Goal: Transaction & Acquisition: Book appointment/travel/reservation

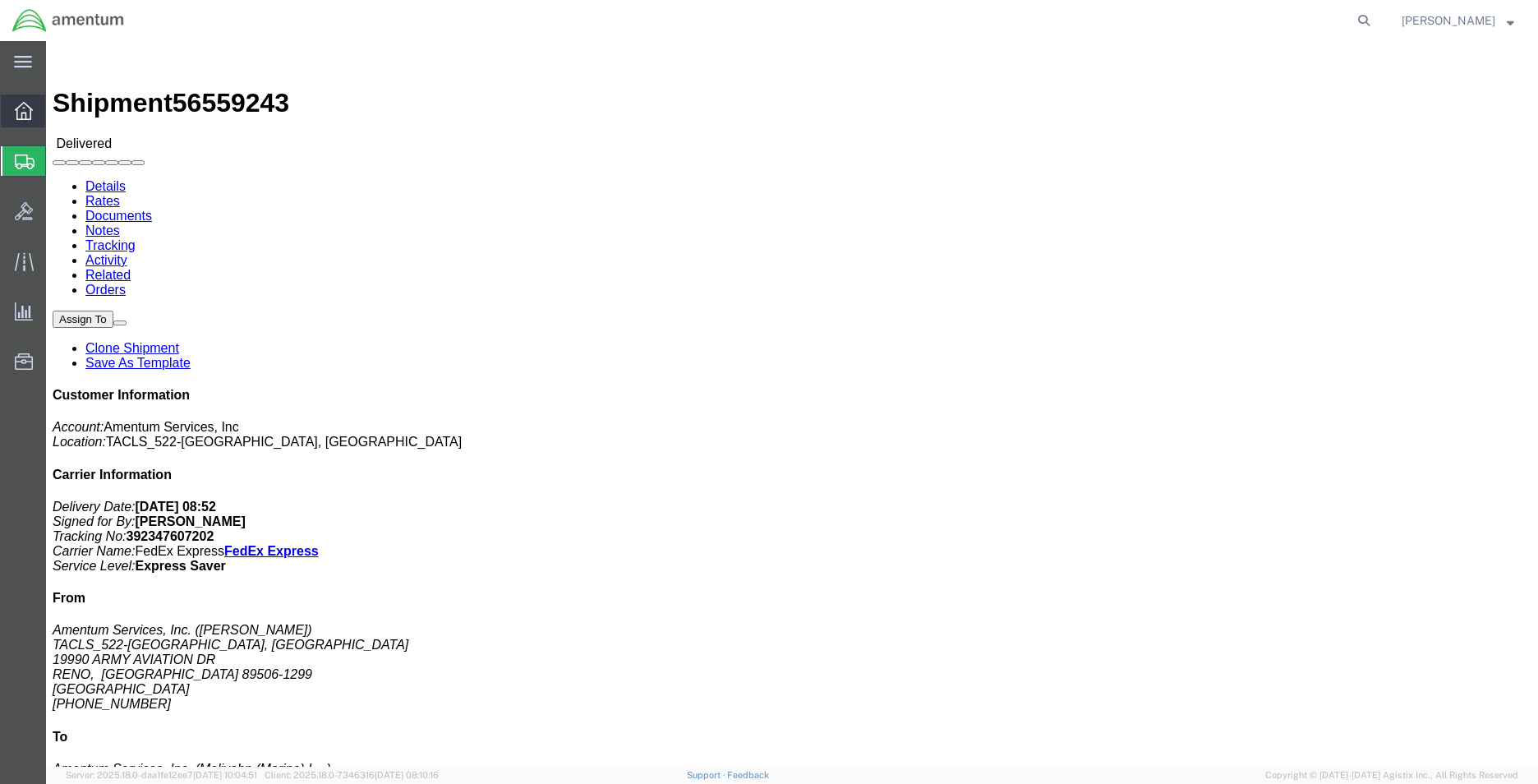
click at [20, 108] on icon at bounding box center [23, 110] width 18 height 18
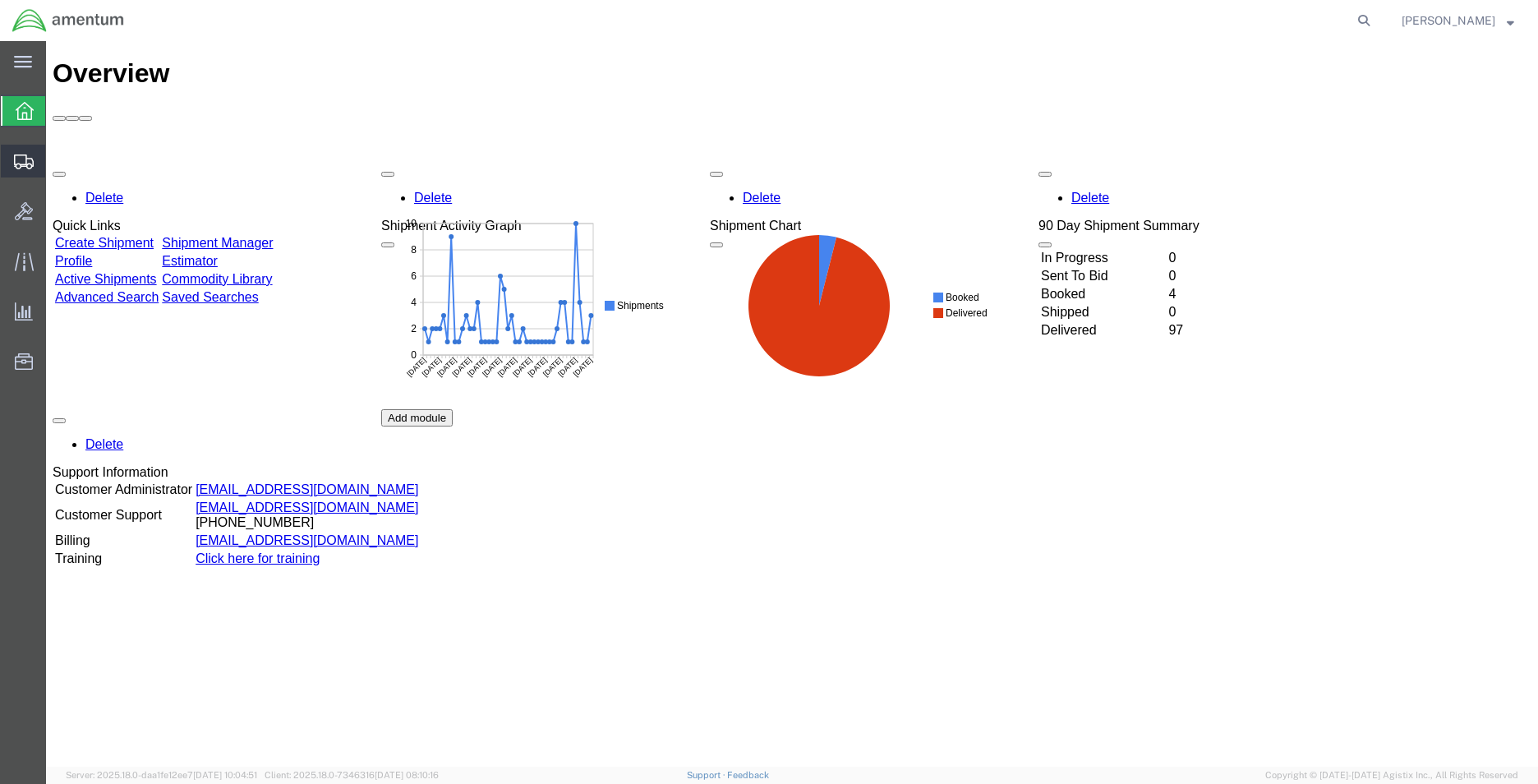
click at [33, 162] on icon at bounding box center [23, 161] width 20 height 15
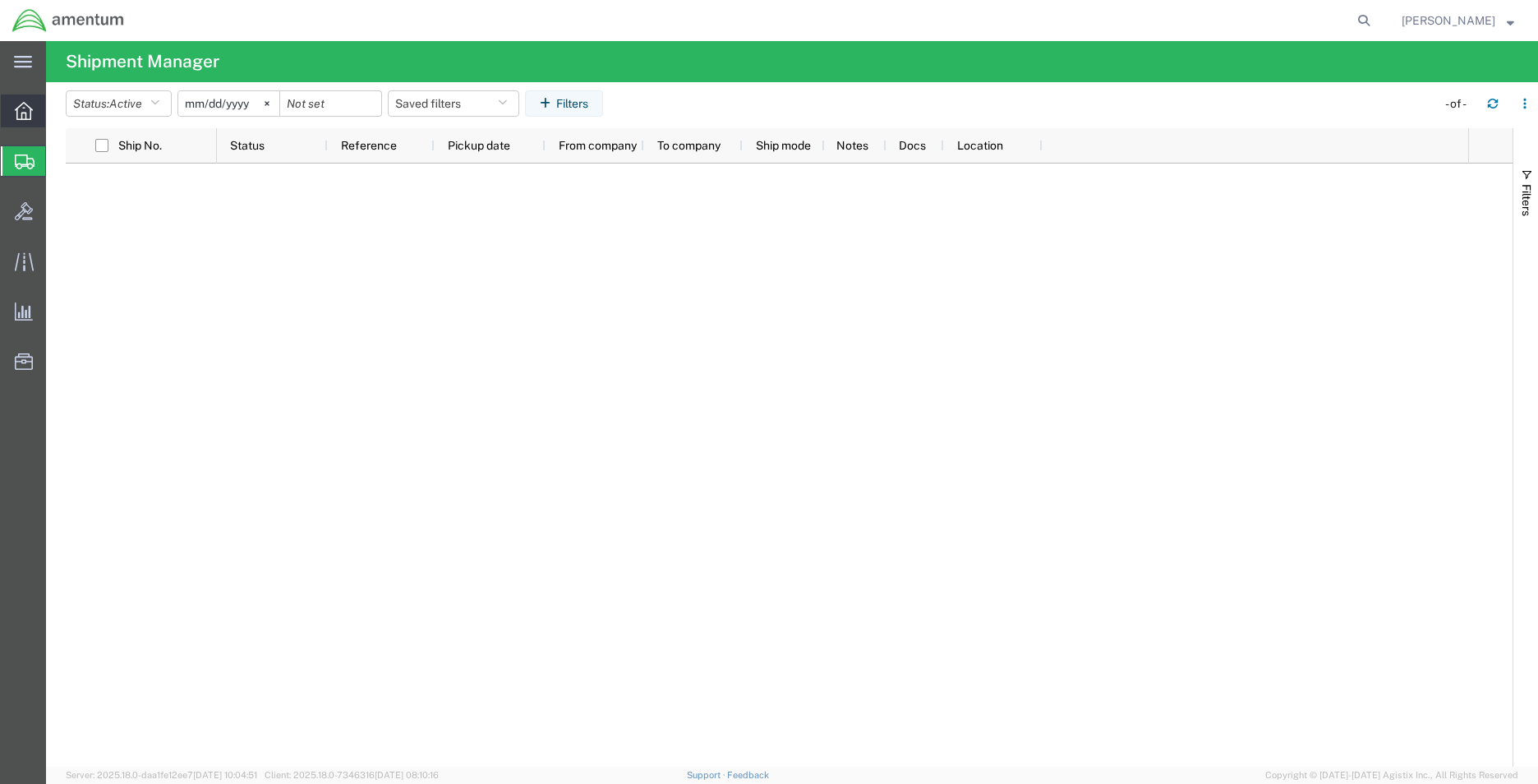
click at [37, 108] on div at bounding box center [23, 111] width 46 height 33
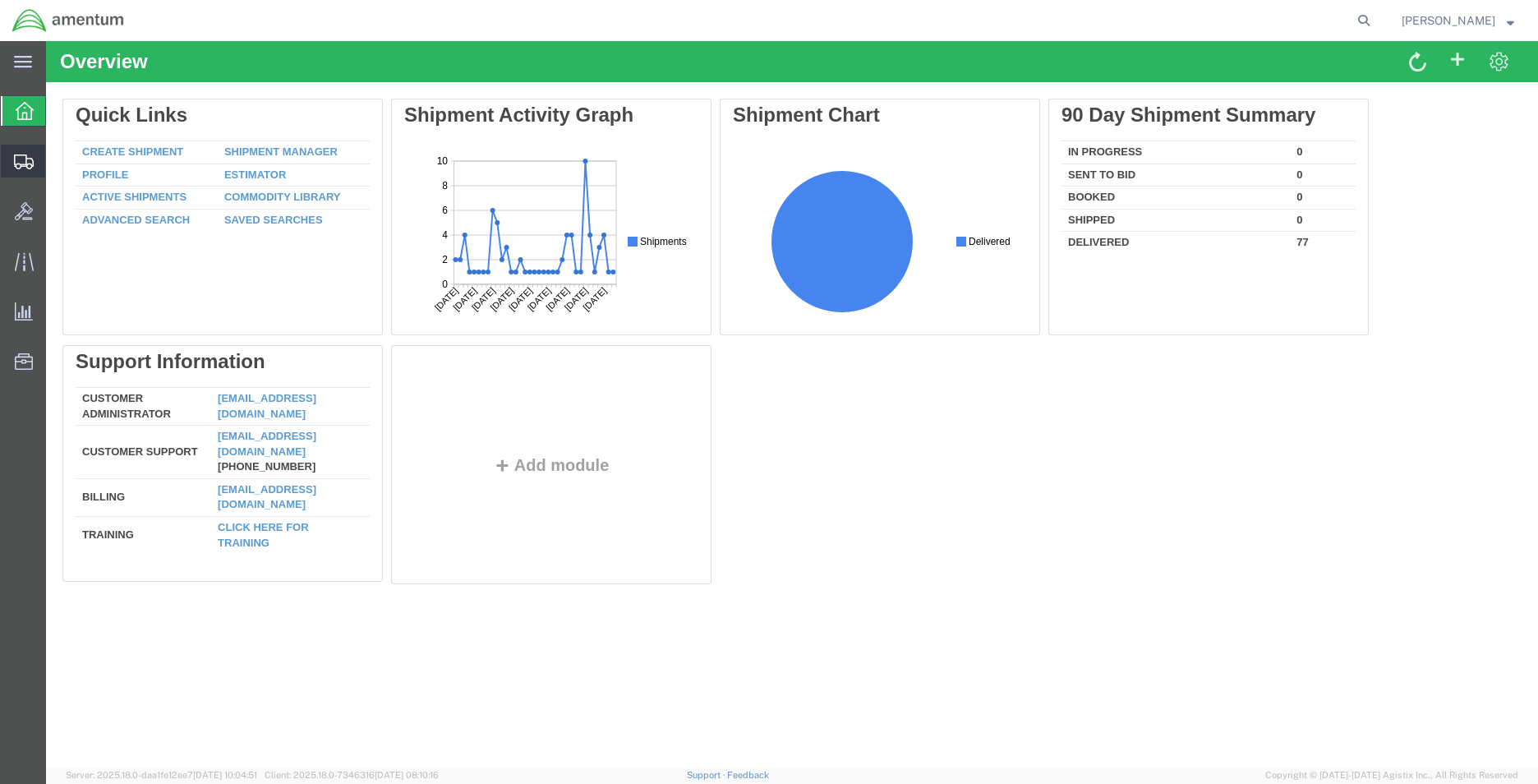
click at [23, 171] on div at bounding box center [23, 161] width 46 height 33
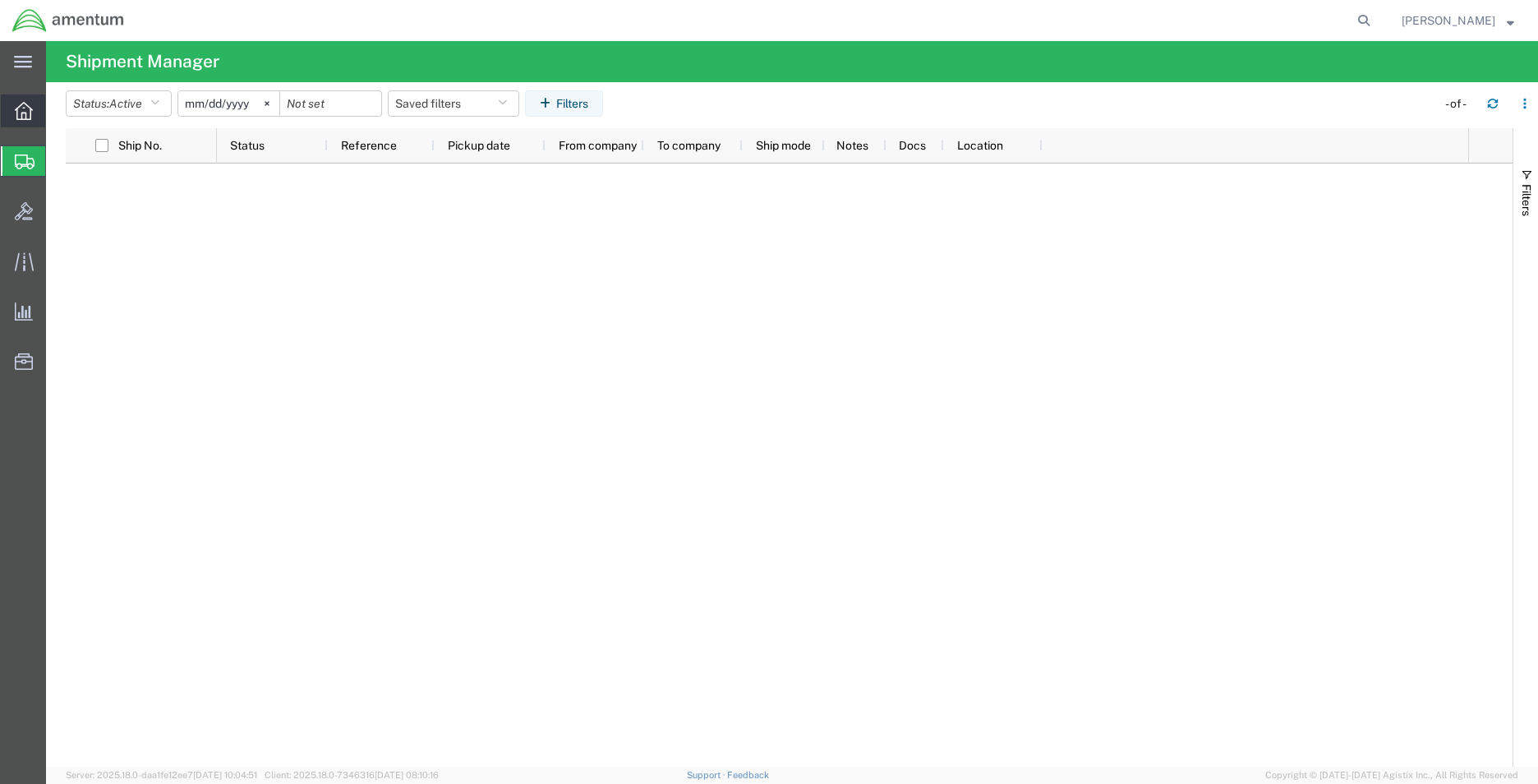
click at [29, 112] on icon at bounding box center [23, 110] width 18 height 18
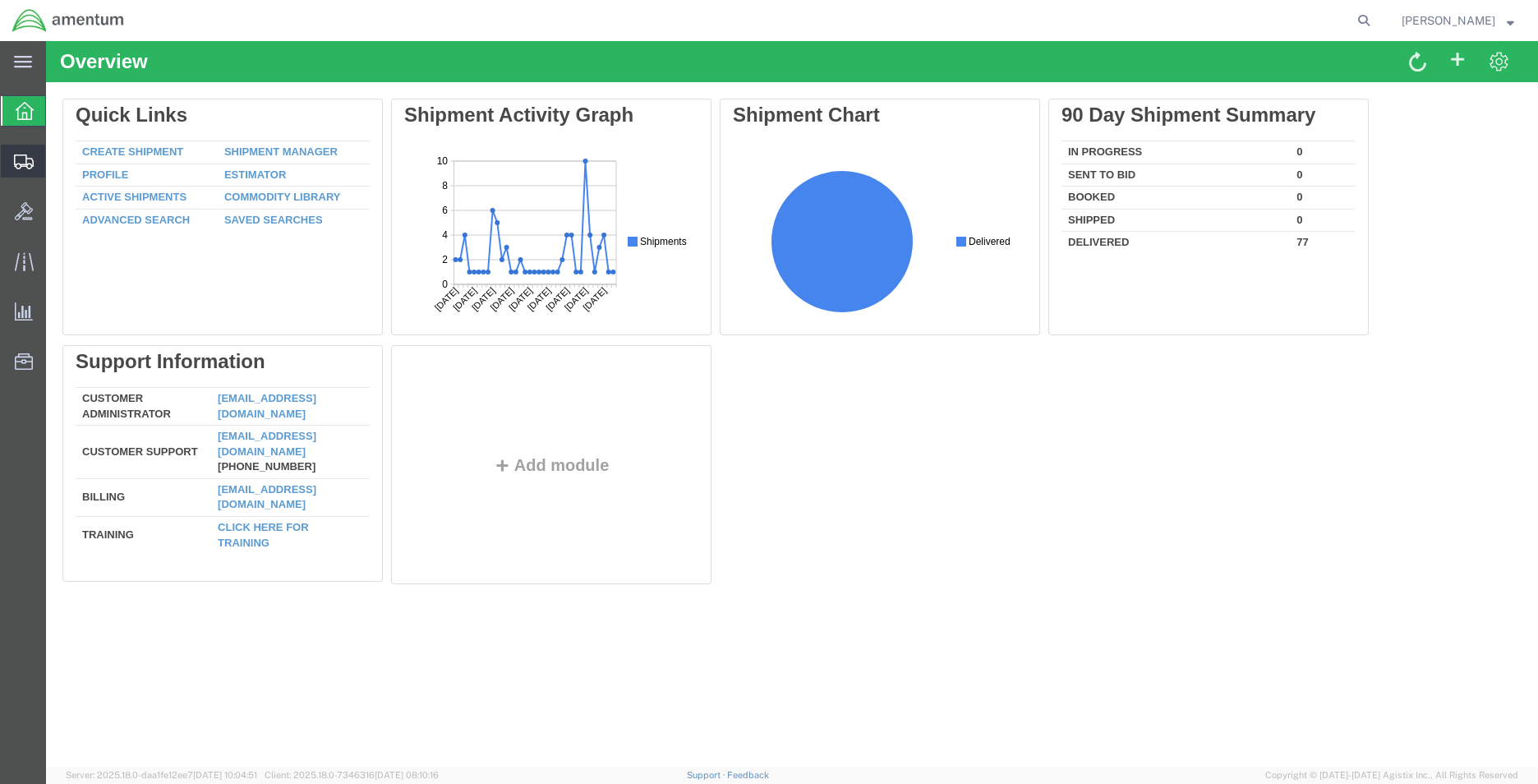
click at [17, 156] on icon at bounding box center [23, 161] width 20 height 15
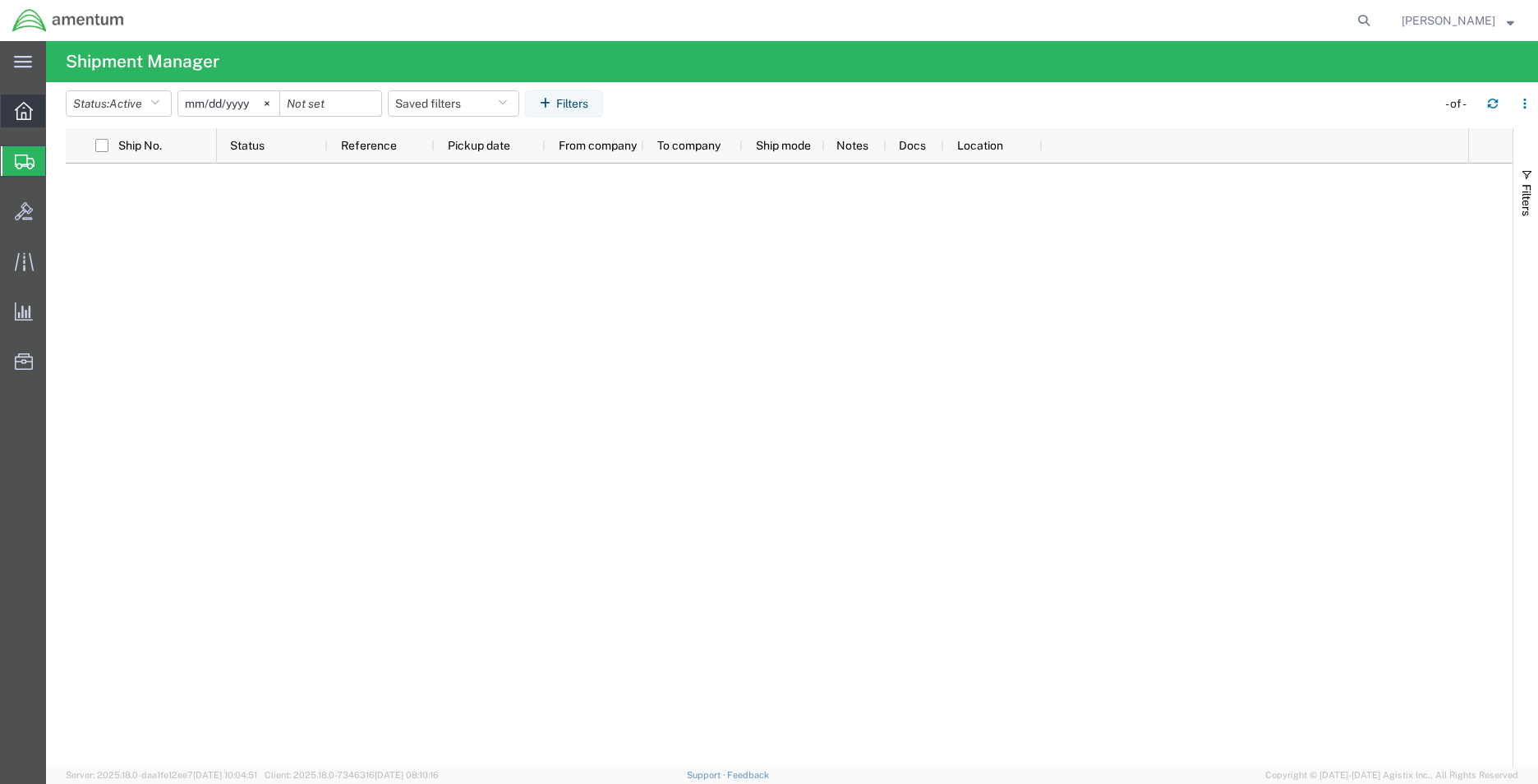
click at [16, 103] on icon at bounding box center [23, 110] width 18 height 18
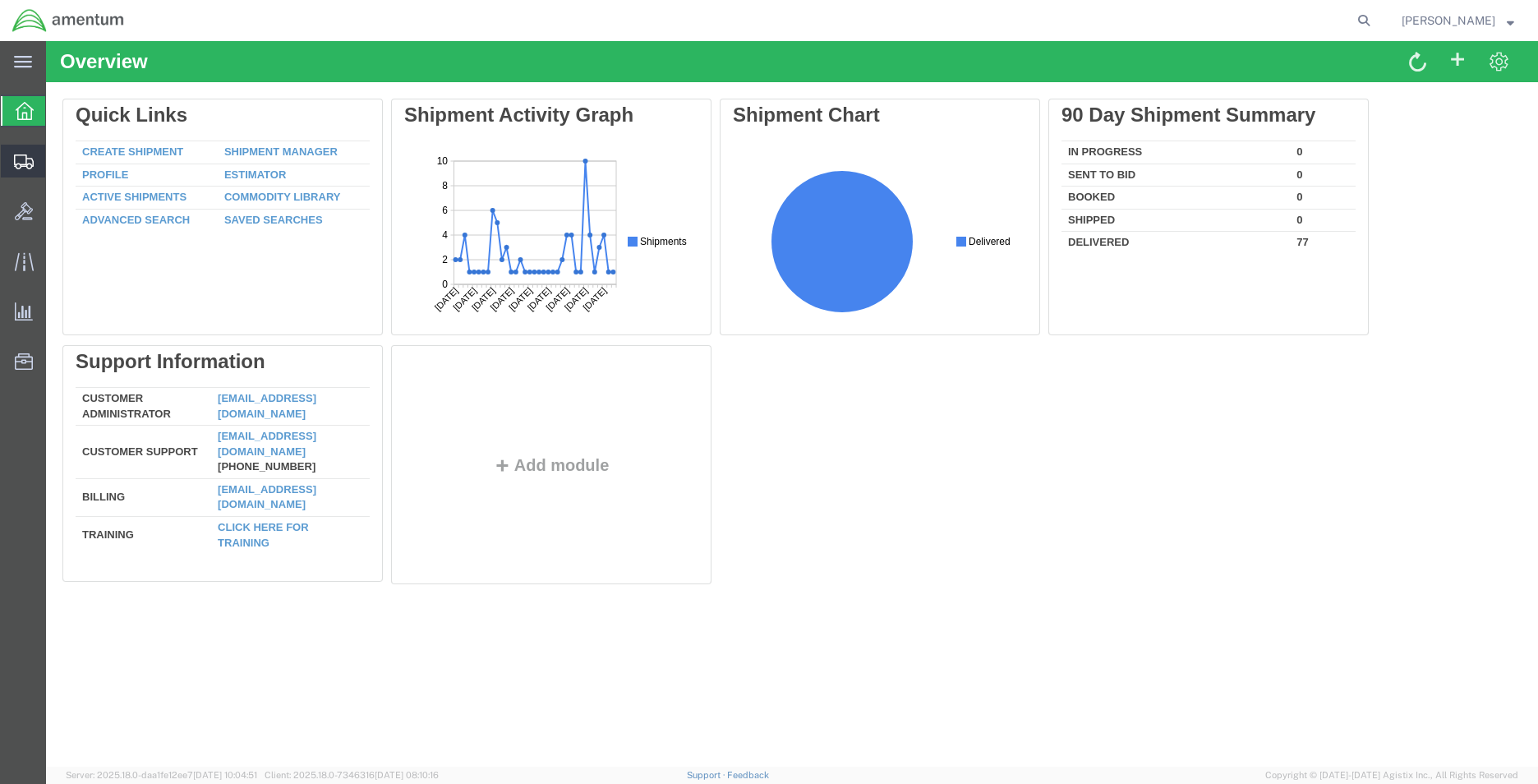
click at [20, 160] on icon at bounding box center [23, 161] width 20 height 15
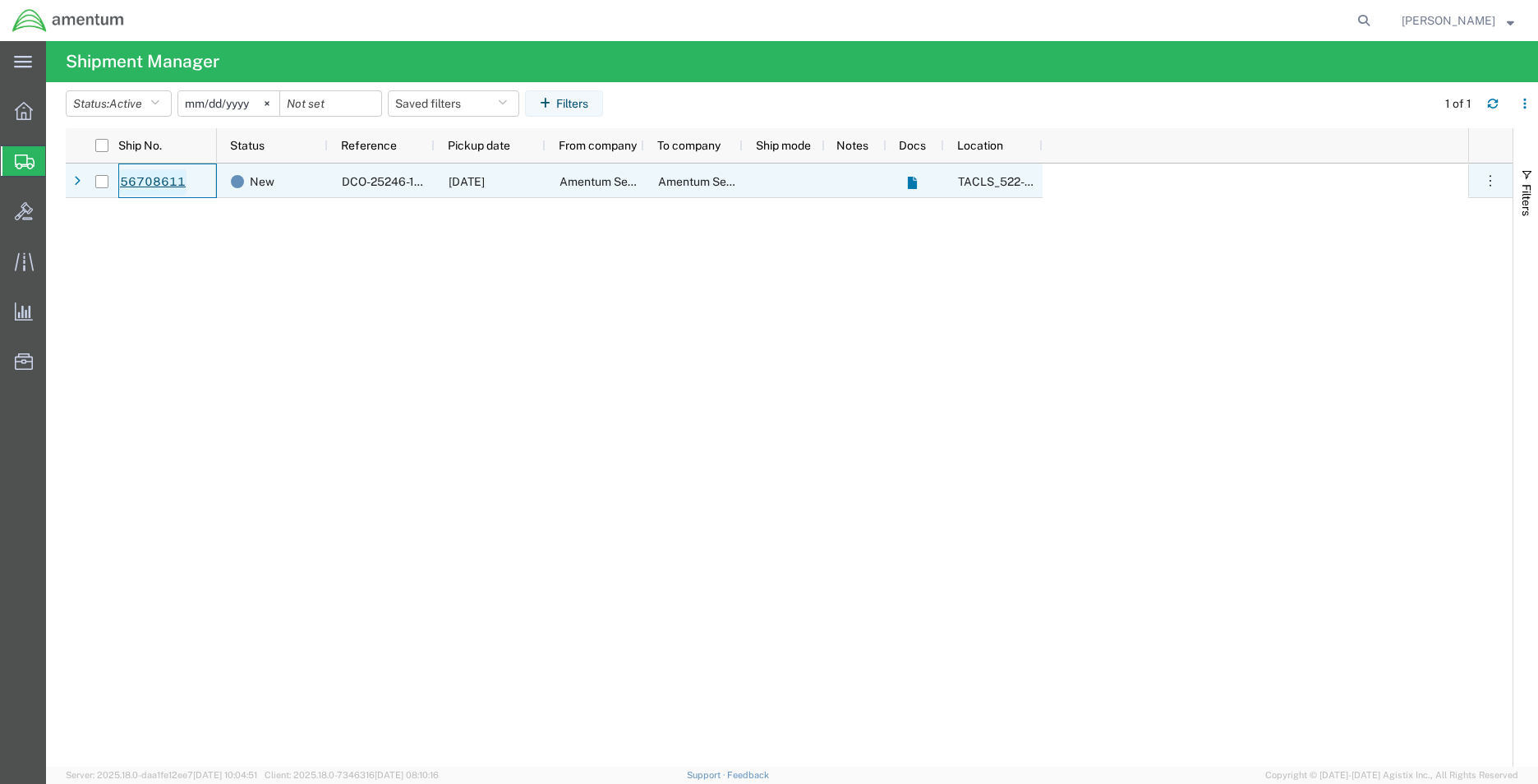
click at [171, 187] on link "56708611" at bounding box center [152, 182] width 67 height 27
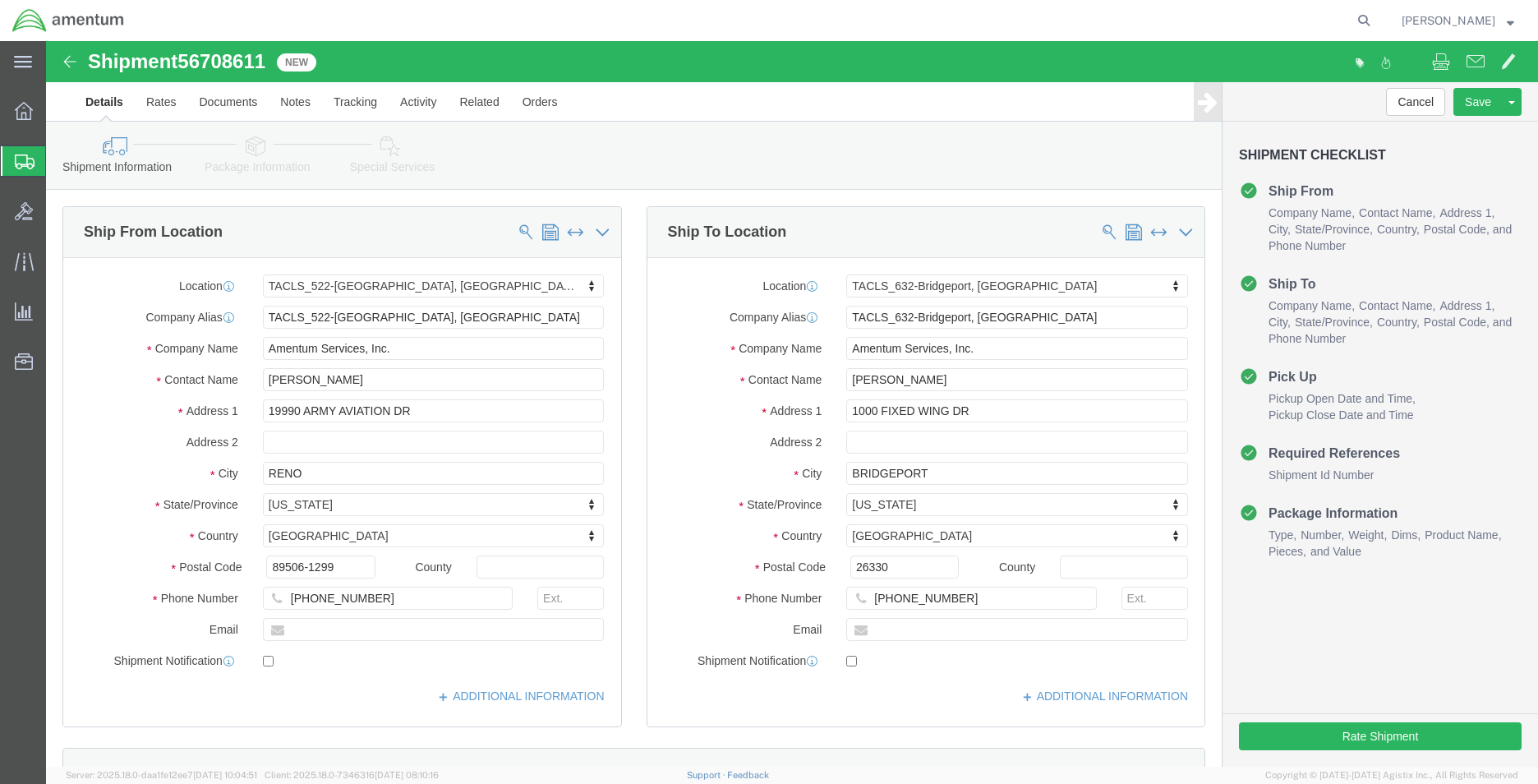
select select "42690"
select select "42717"
click link "Package Information"
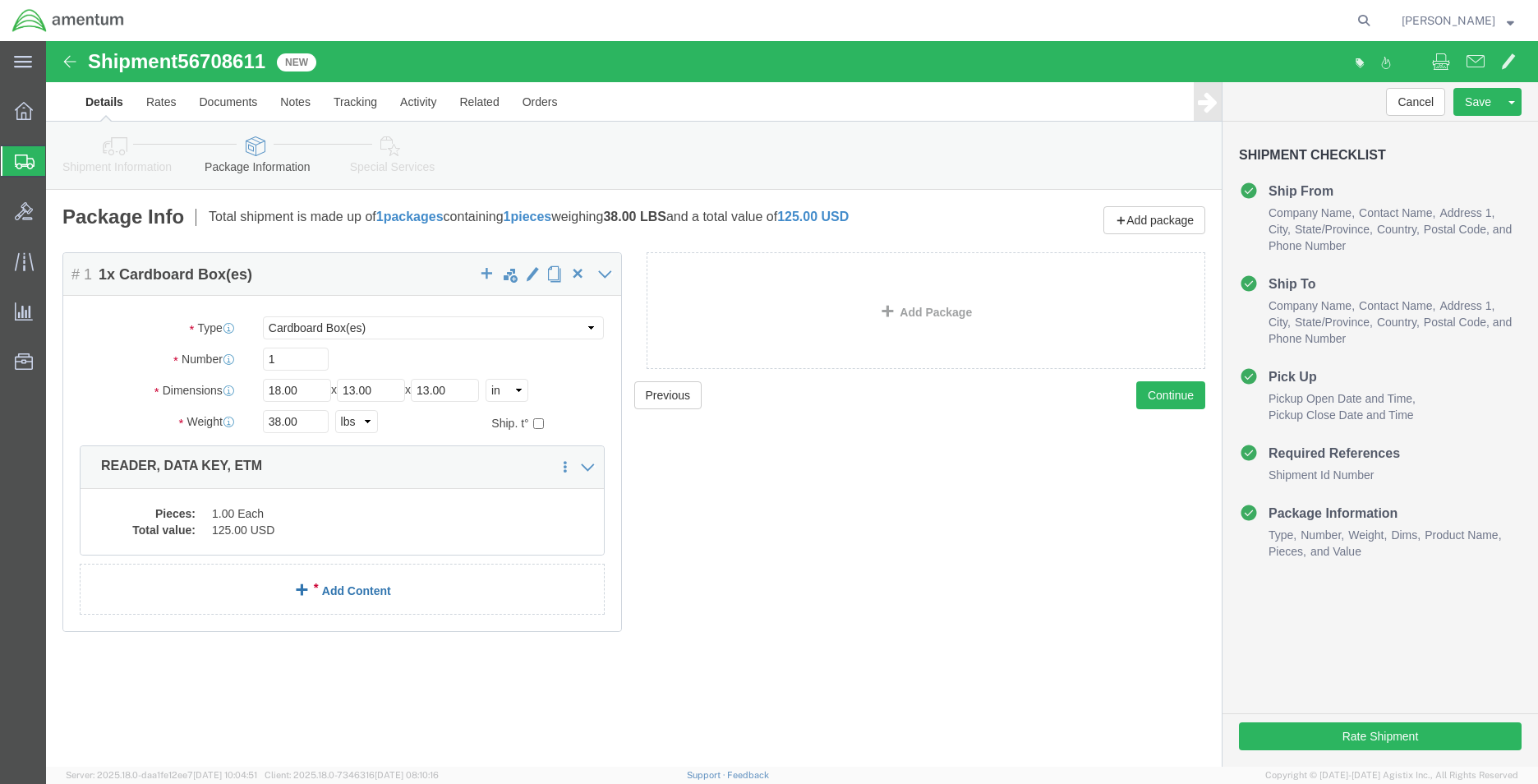
click link "Add Content"
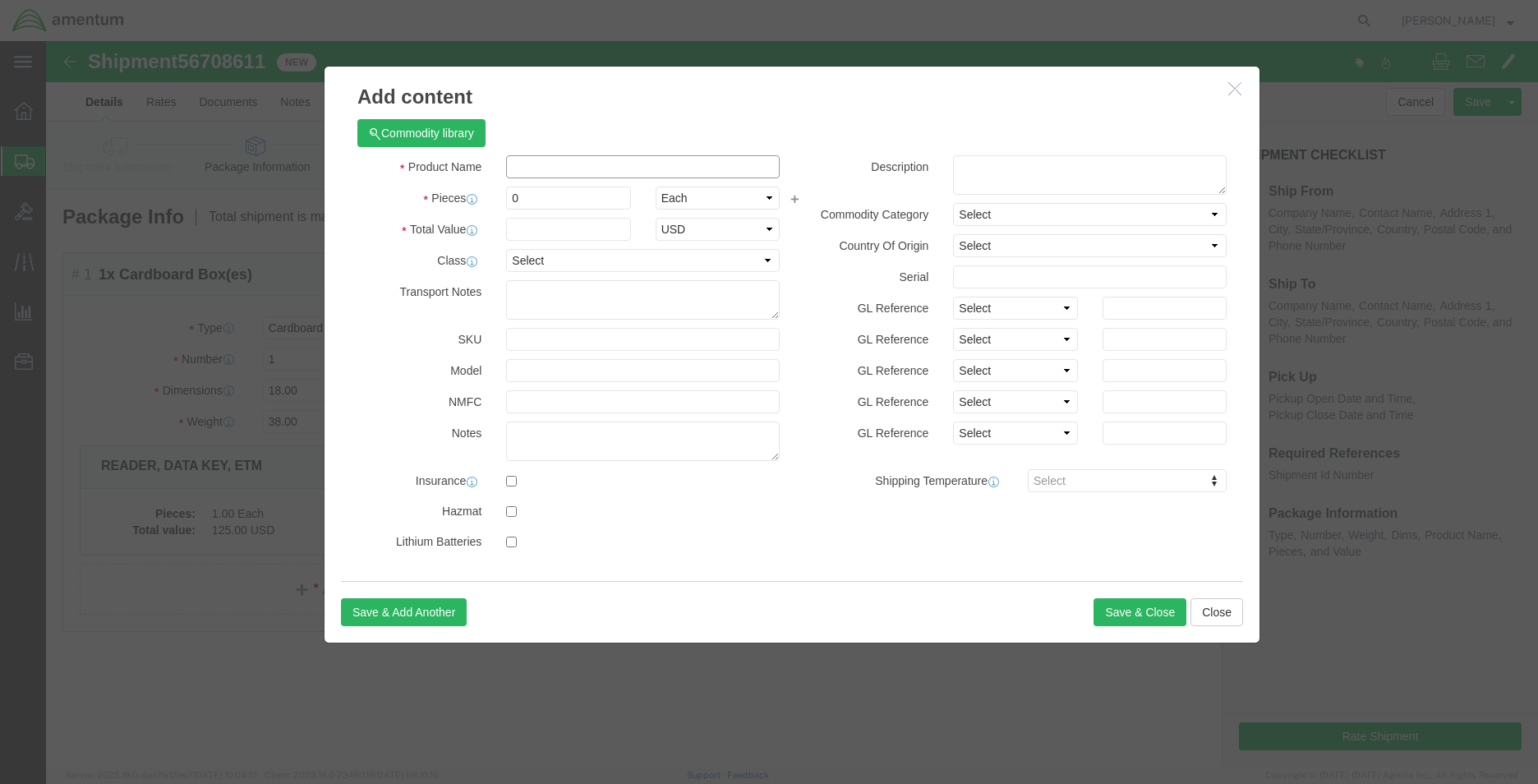
click input "text"
type input "records"
click input "0"
type input "10"
drag, startPoint x: 466, startPoint y: 126, endPoint x: 489, endPoint y: 125, distance: 23.0
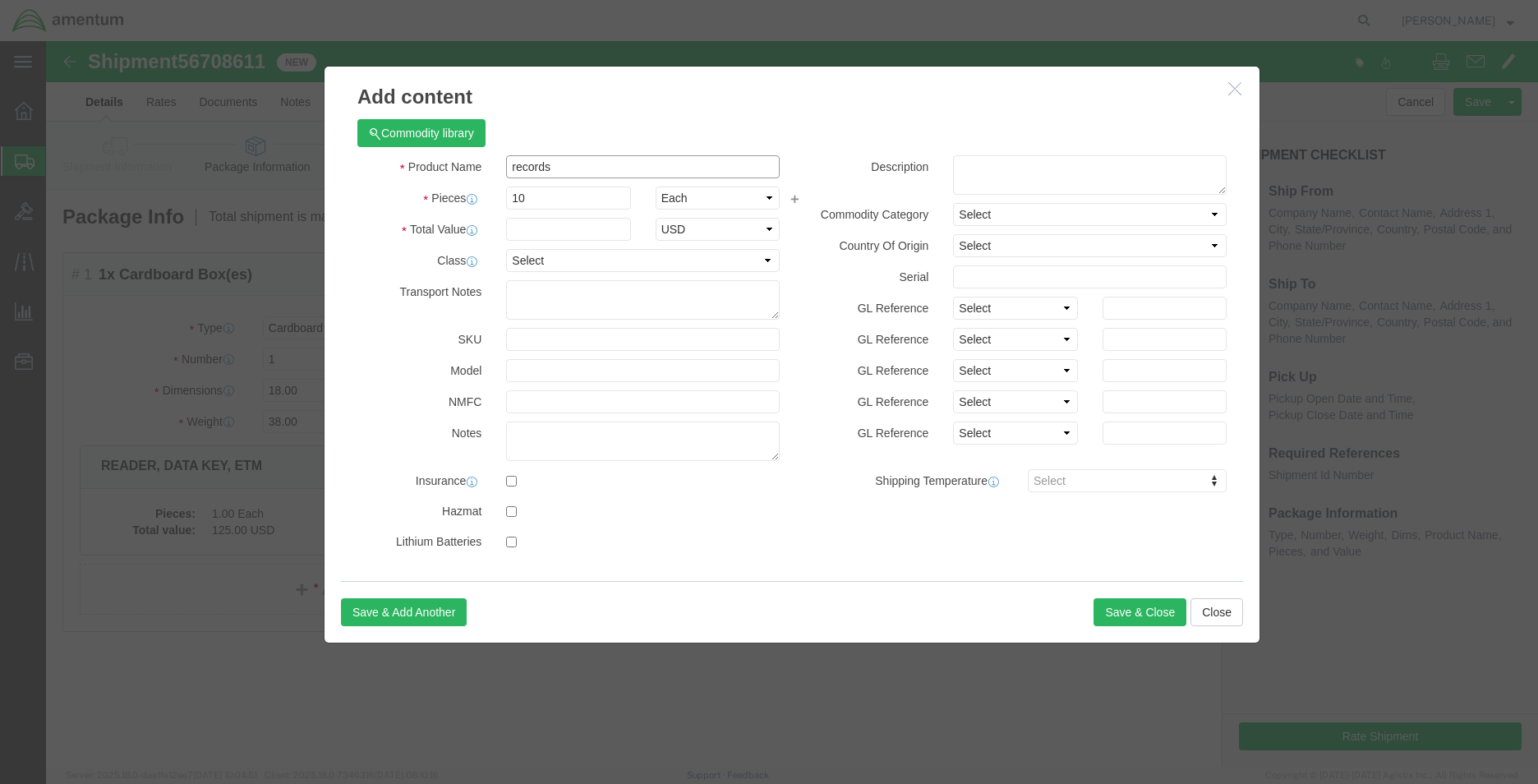
click input "records"
type input "aircraft records"
click input "text"
type input "500"
drag, startPoint x: 308, startPoint y: 354, endPoint x: 333, endPoint y: 349, distance: 25.5
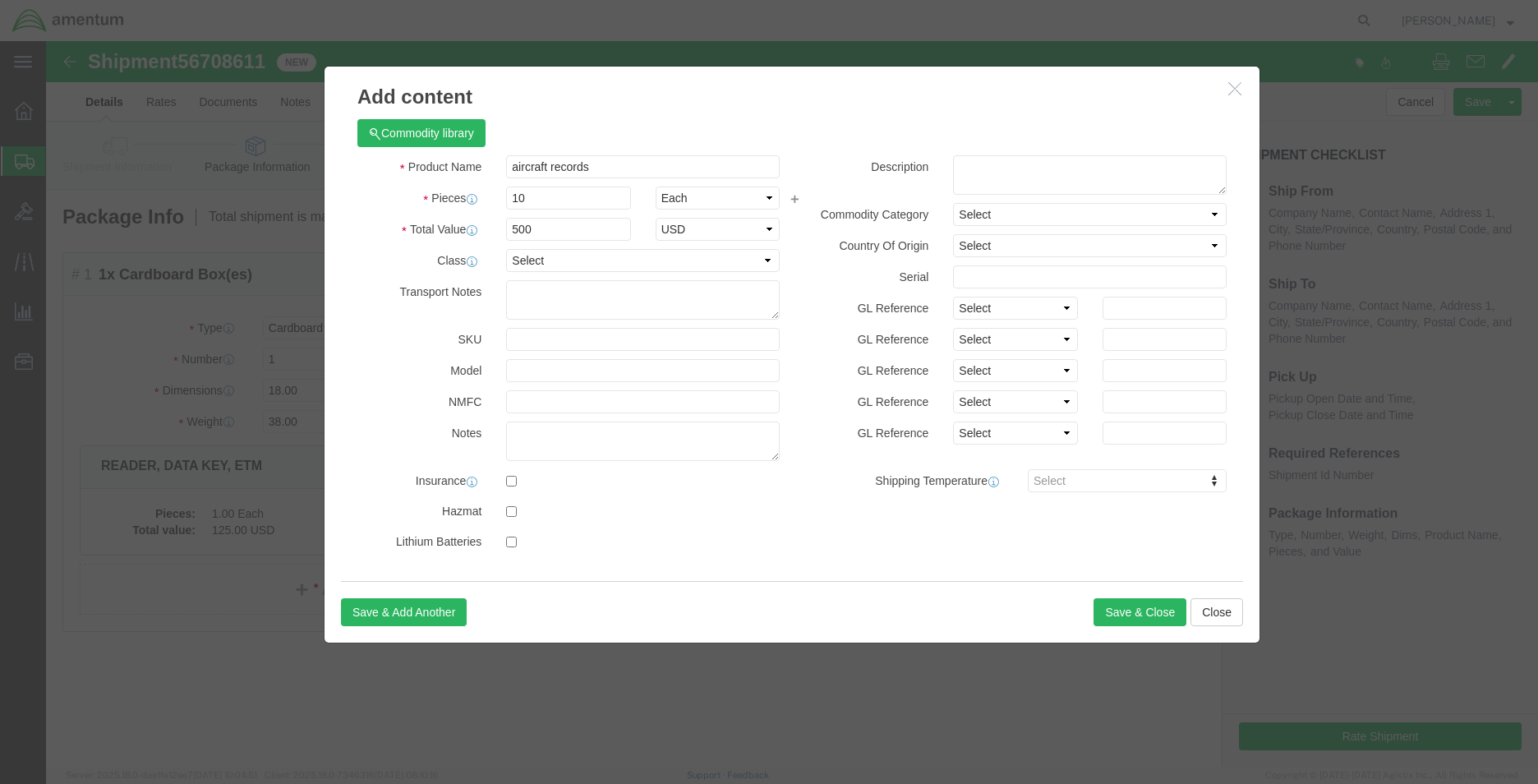
click label "NMFC"
click div "Product Name aircraft records Pieces 10 Select Bag Barrels 100Board Feet Bottle…"
click select "Select 50 55 60 65 70 85 92.5 100 125 175 250 300 400"
select select "50"
click select "Select 50 55 60 65 70 85 92.5 100 125 175 250 300 400"
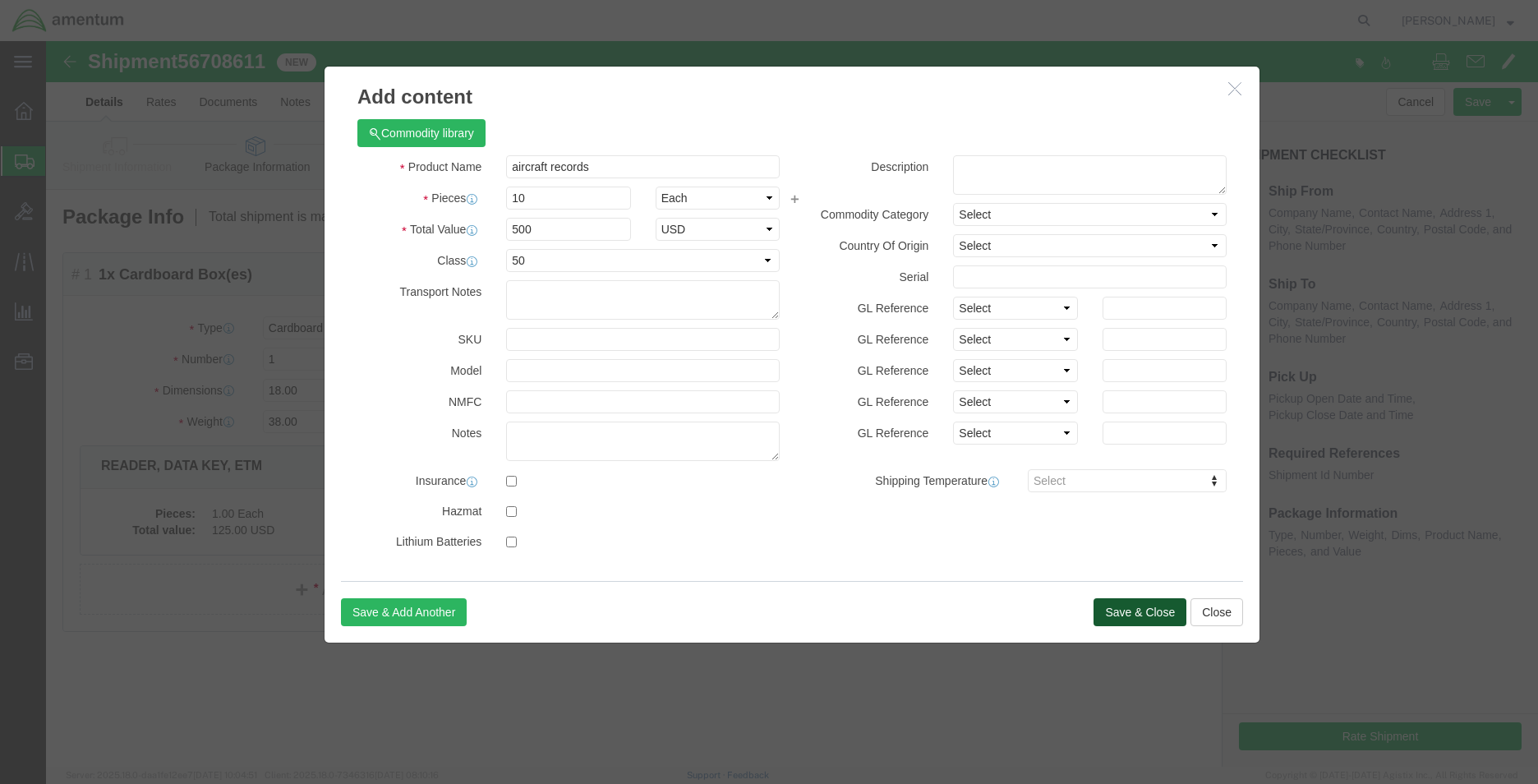
click button "Save & Close"
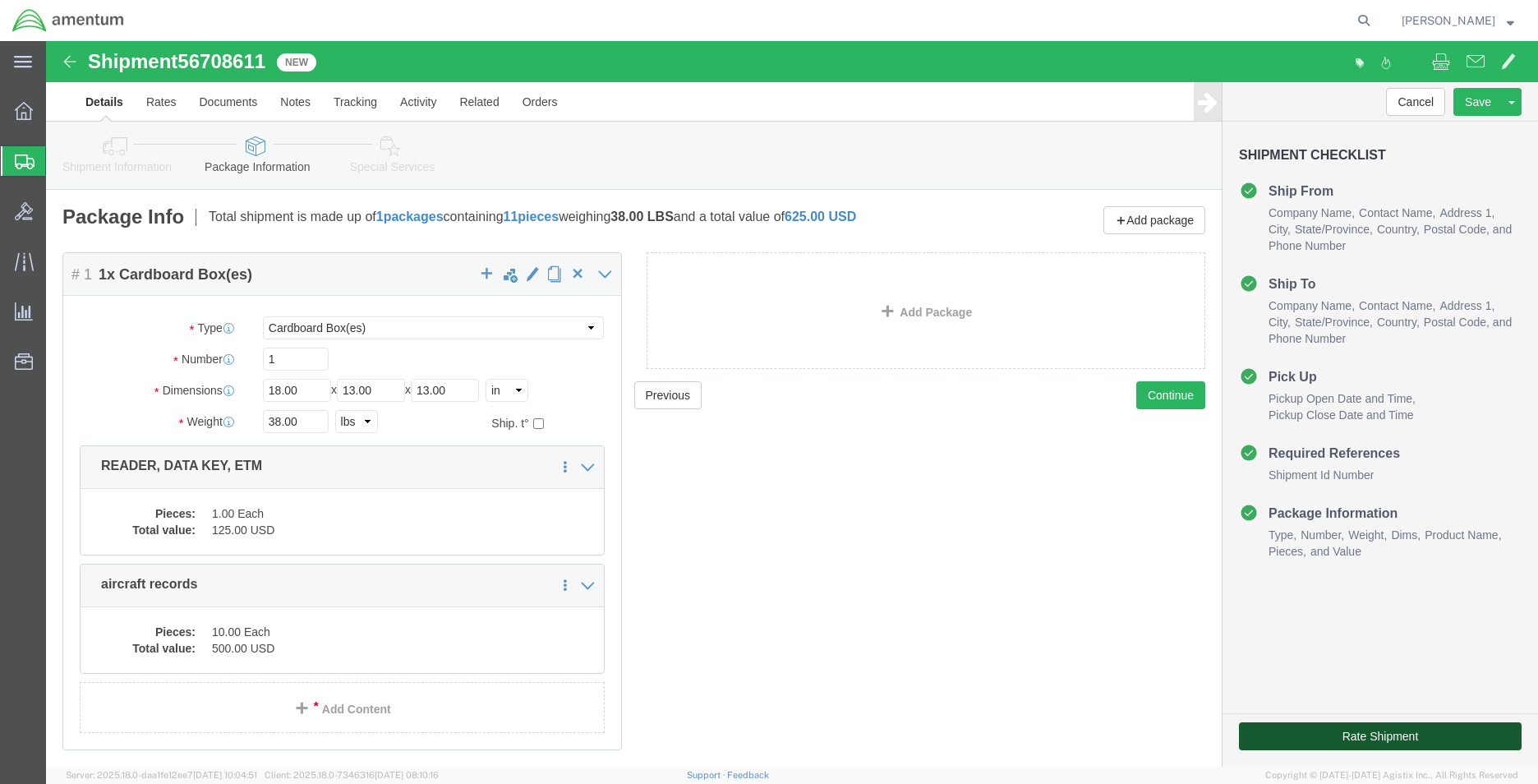
click button "Rate Shipment"
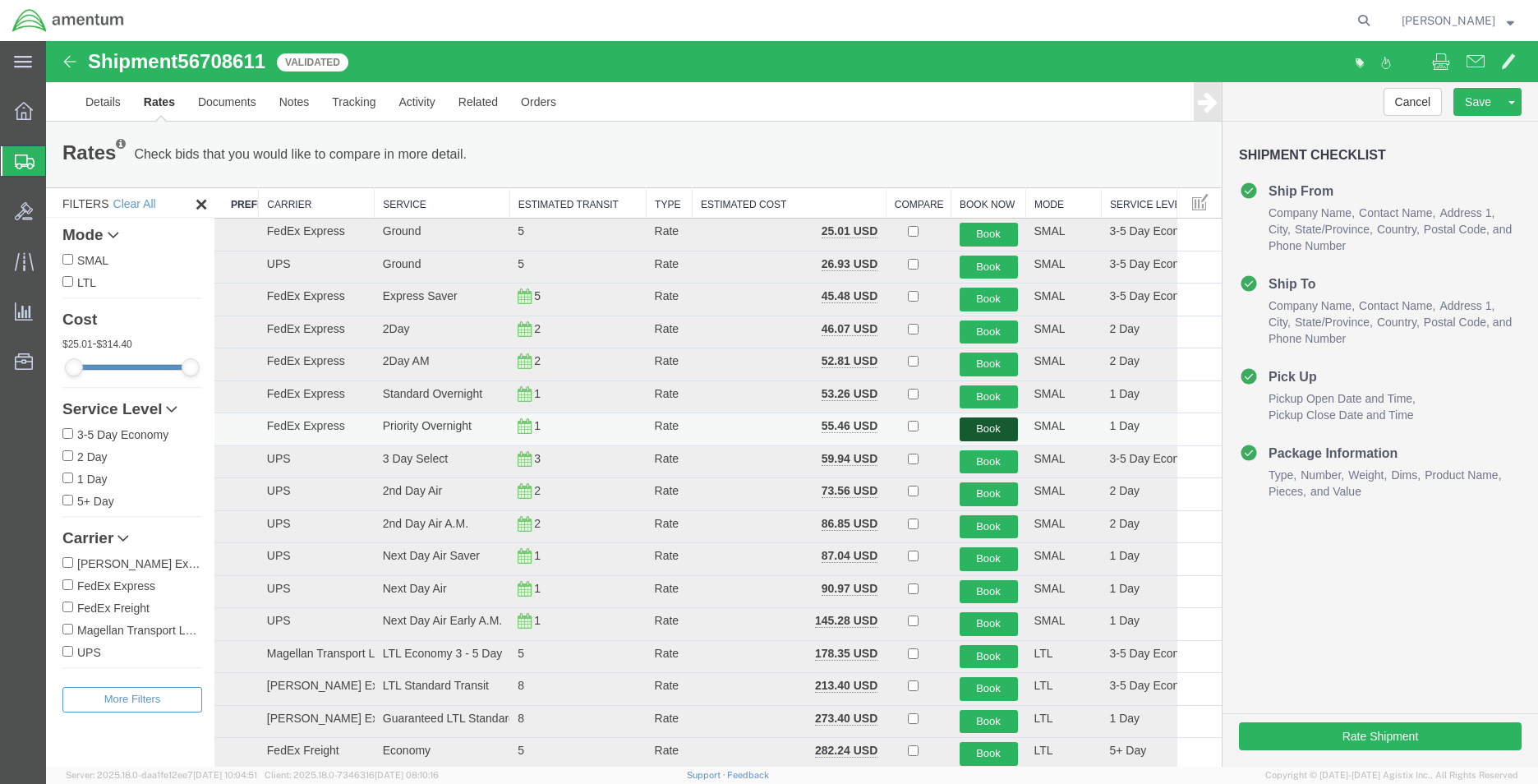
click at [982, 428] on button "Book" at bounding box center [989, 429] width 59 height 24
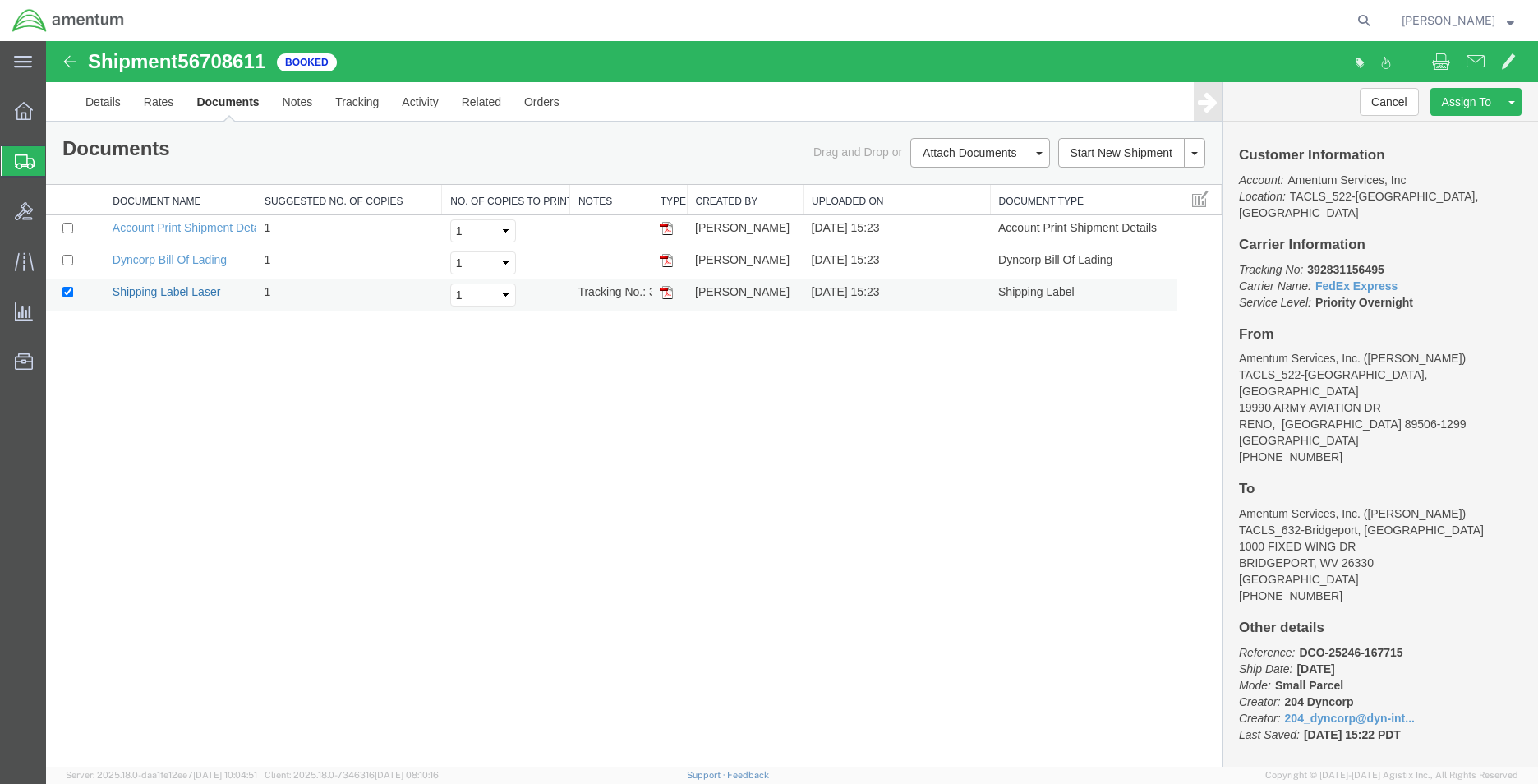
click at [189, 289] on link "Shipping Label Laser" at bounding box center [167, 291] width 108 height 13
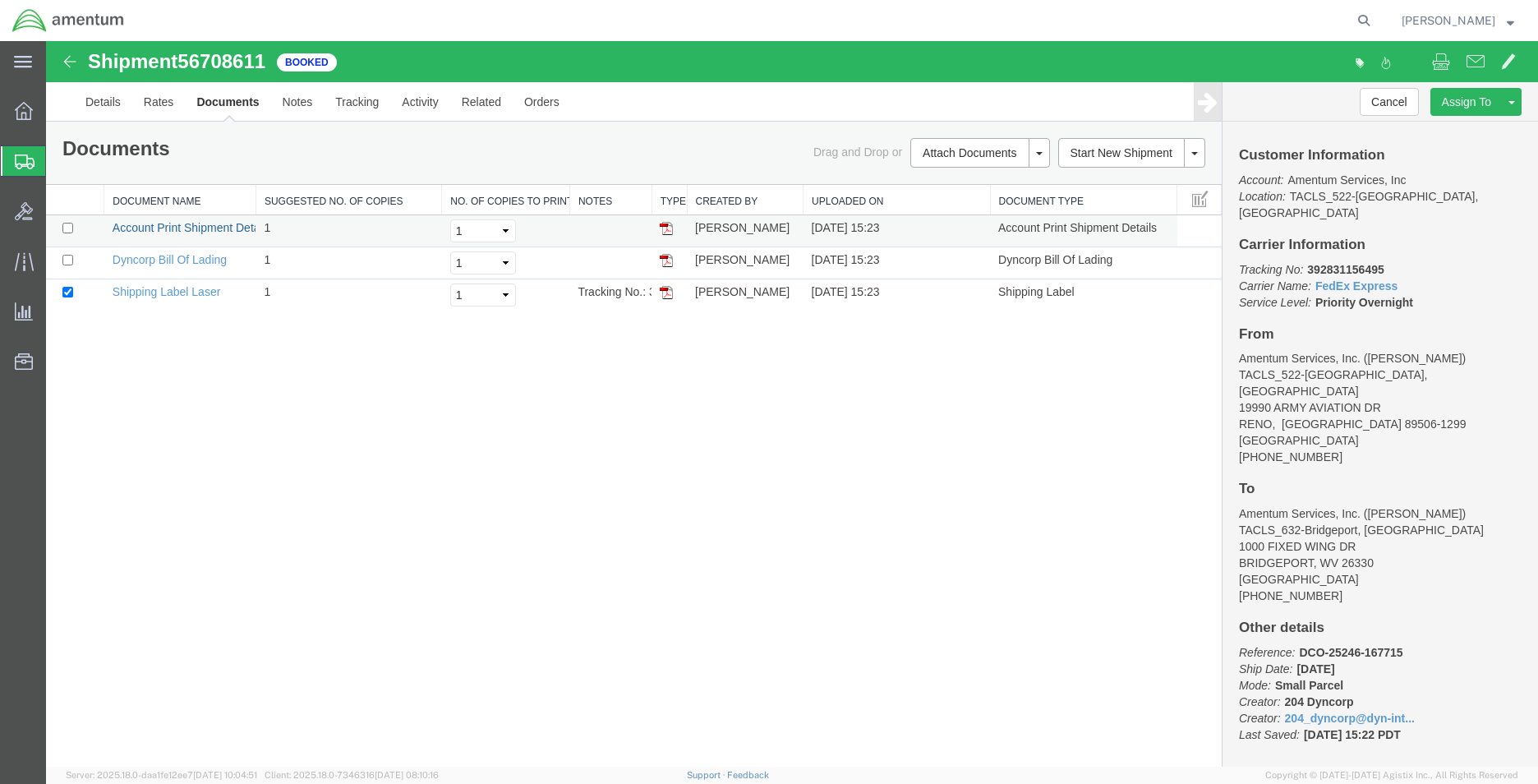
drag, startPoint x: 203, startPoint y: 231, endPoint x: 88, endPoint y: 227, distance: 115.1
click at [203, 231] on link "Account Print Shipment Details" at bounding box center [192, 227] width 158 height 13
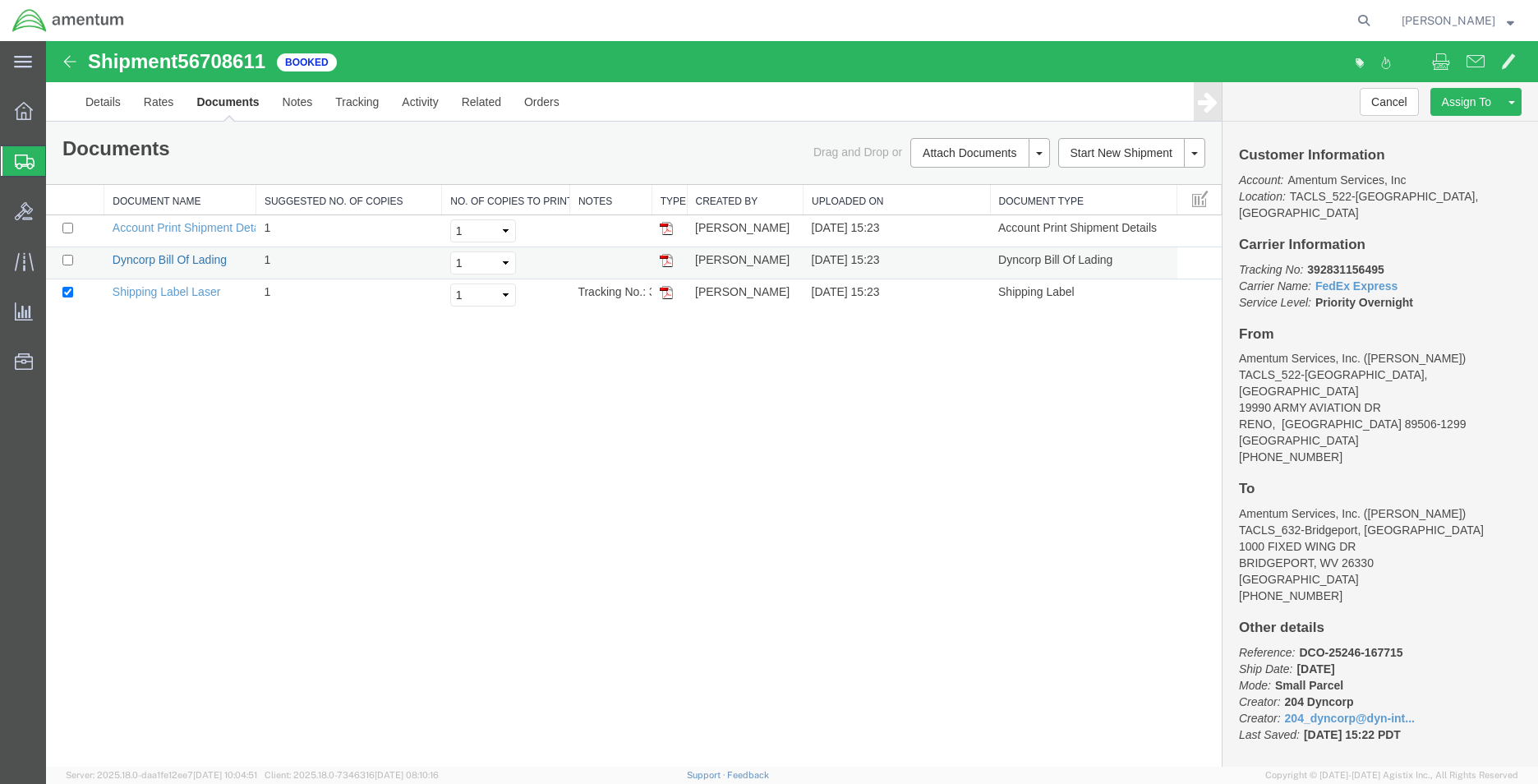
click at [175, 258] on link "Dyncorp Bill Of Lading" at bounding box center [170, 259] width 114 height 13
